Goal: Navigation & Orientation: Find specific page/section

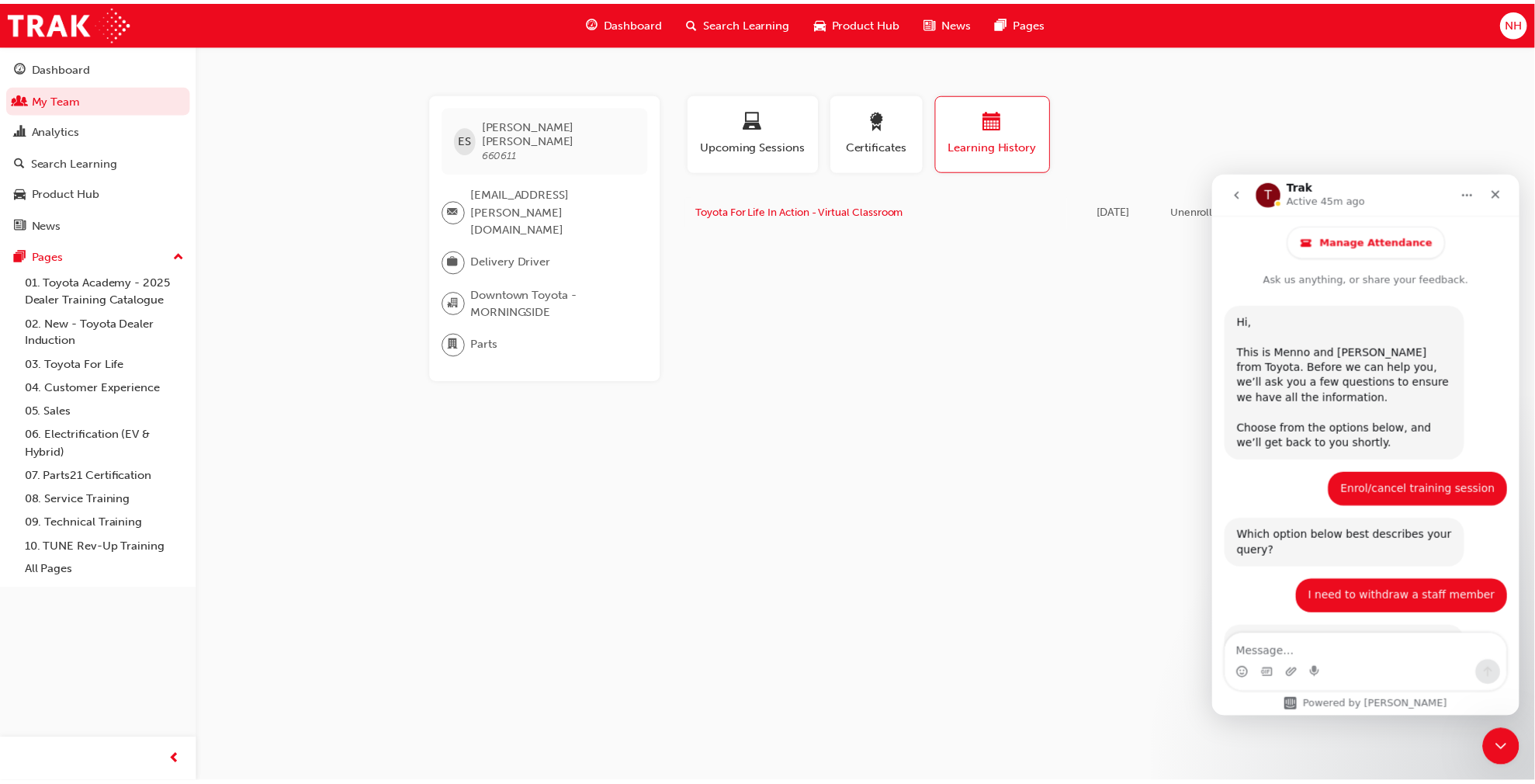
scroll to position [2149, 0]
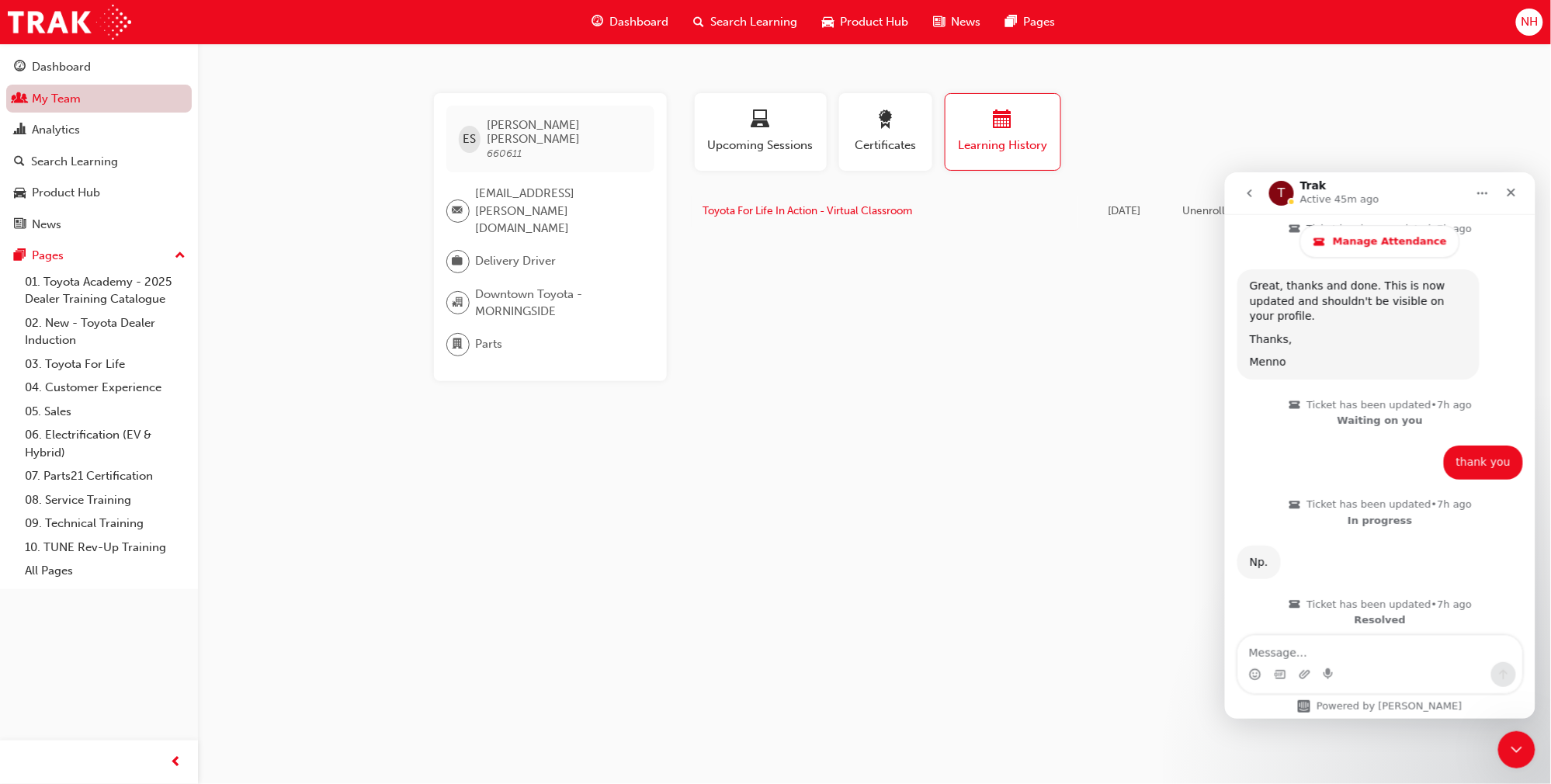
click at [63, 101] on link "My Team" at bounding box center [99, 98] width 185 height 28
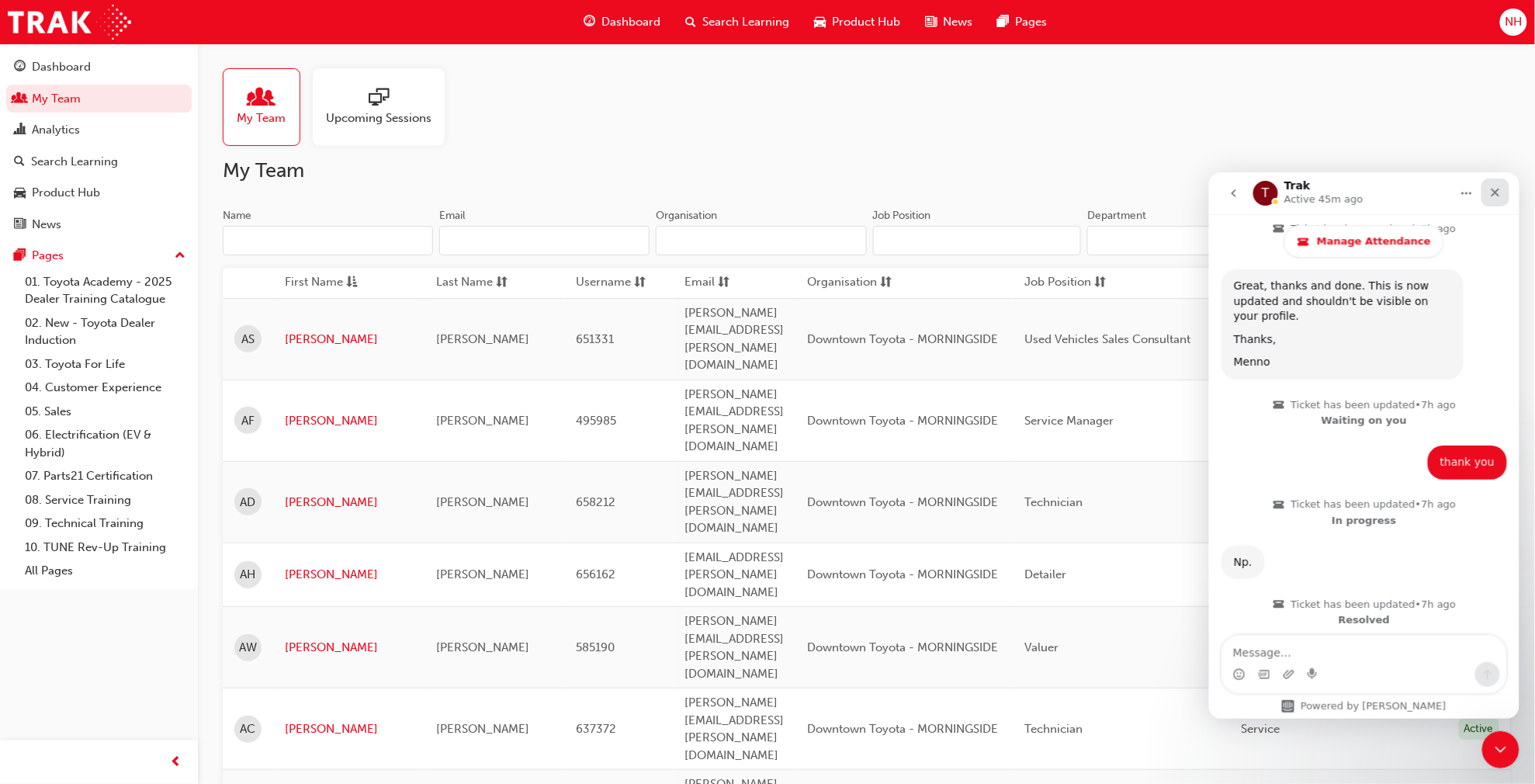
click at [1493, 188] on icon "Close" at bounding box center [1496, 192] width 13 height 13
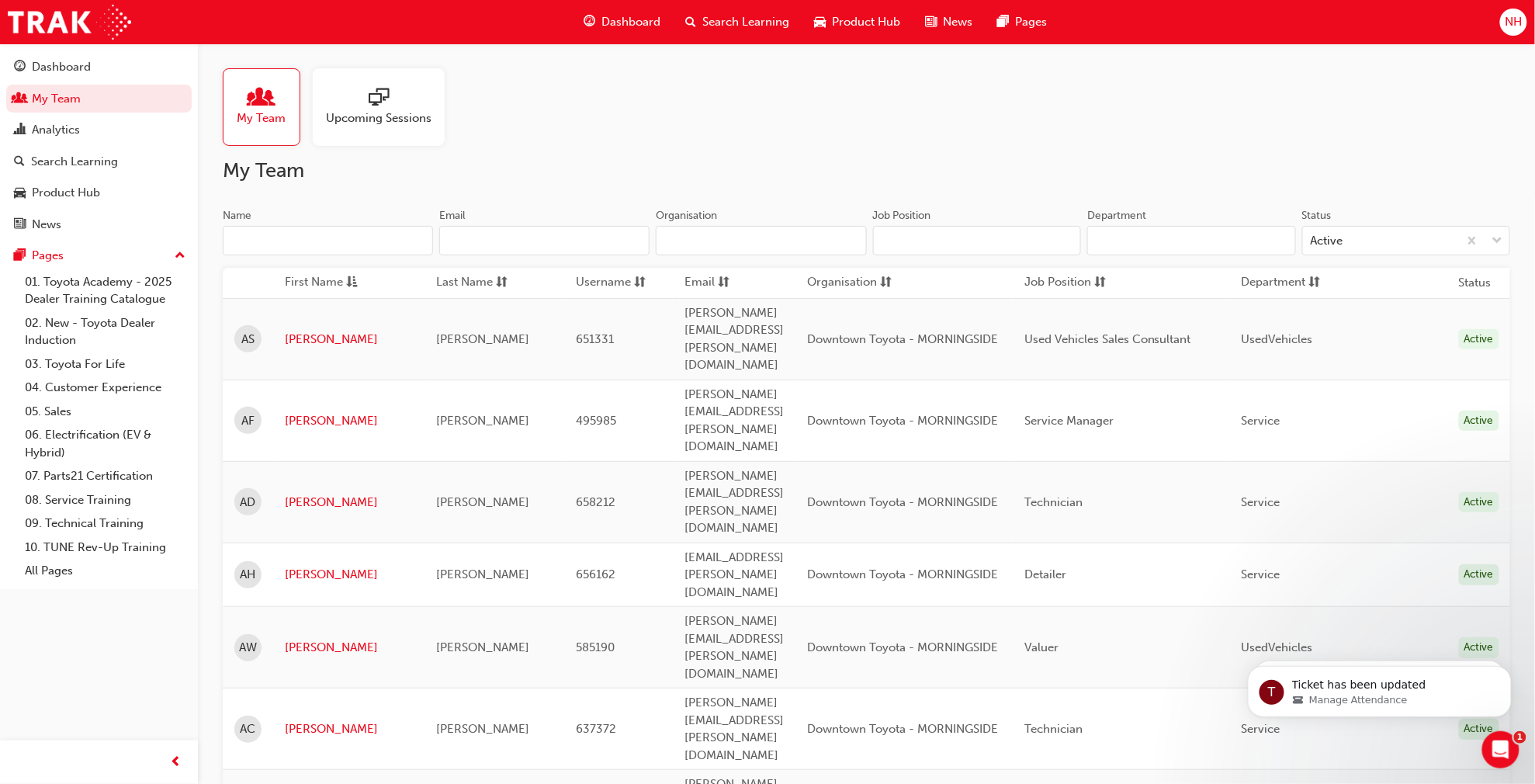
scroll to position [2148, 0]
